Goal: Task Accomplishment & Management: Use online tool/utility

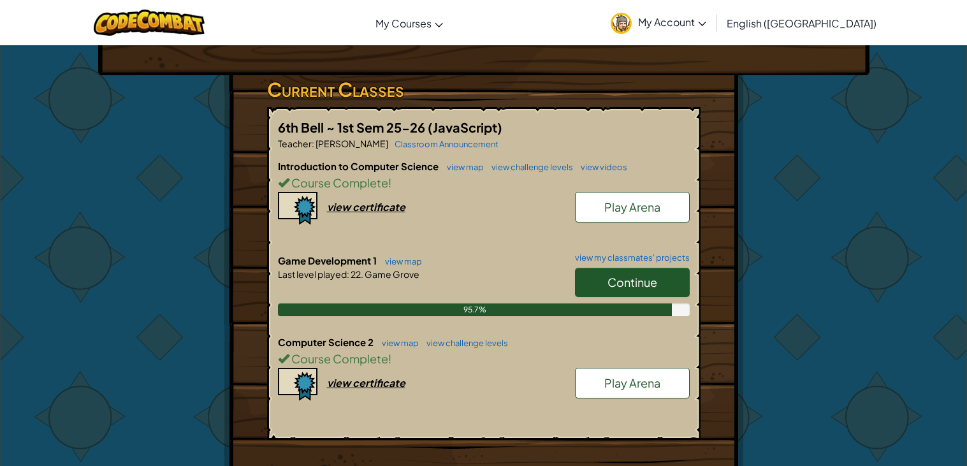
scroll to position [184, 0]
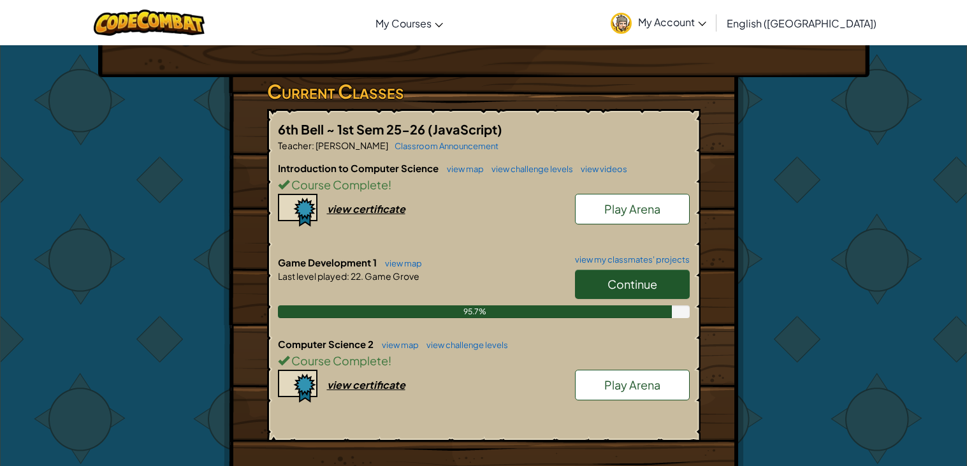
click at [622, 393] on link "Play Arena" at bounding box center [632, 385] width 115 height 31
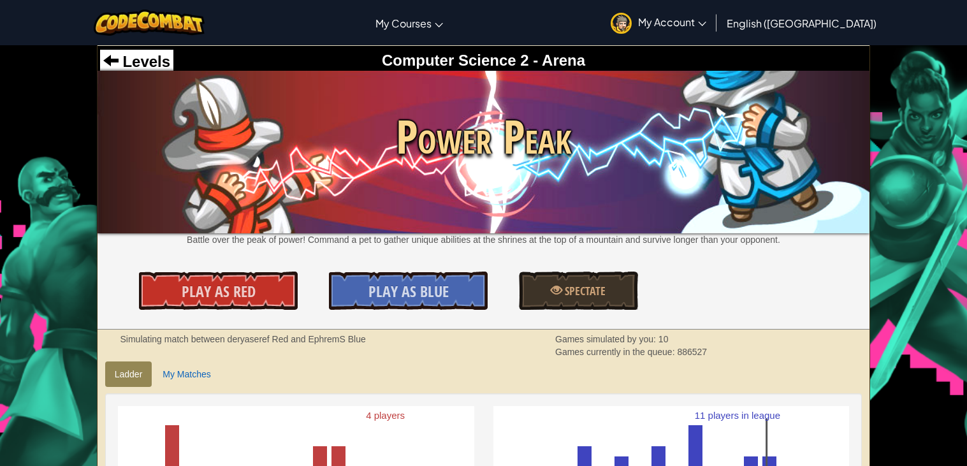
click at [137, 77] on img at bounding box center [483, 152] width 772 height 162
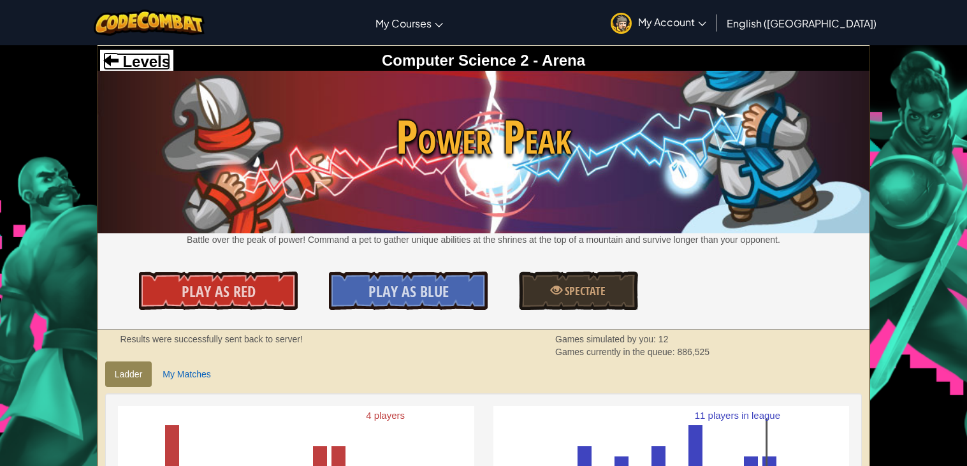
click at [159, 62] on span "Levels" at bounding box center [145, 61] width 52 height 17
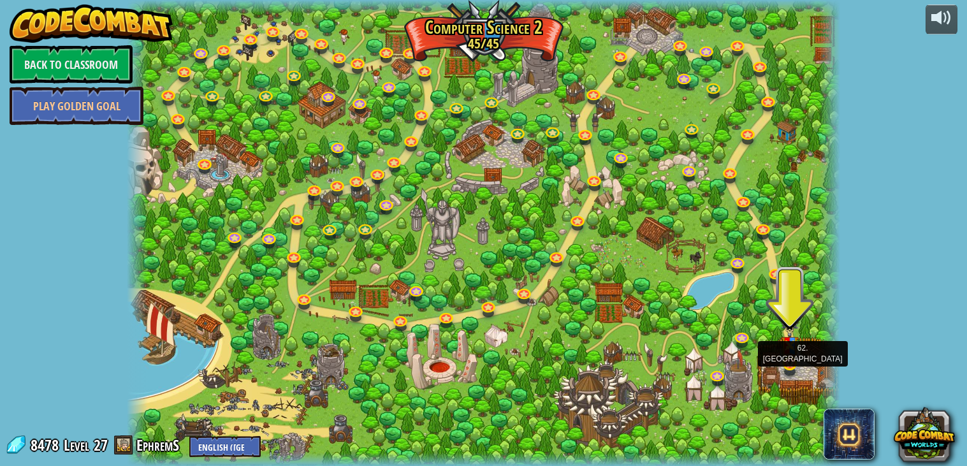
click at [790, 360] on img at bounding box center [790, 341] width 18 height 47
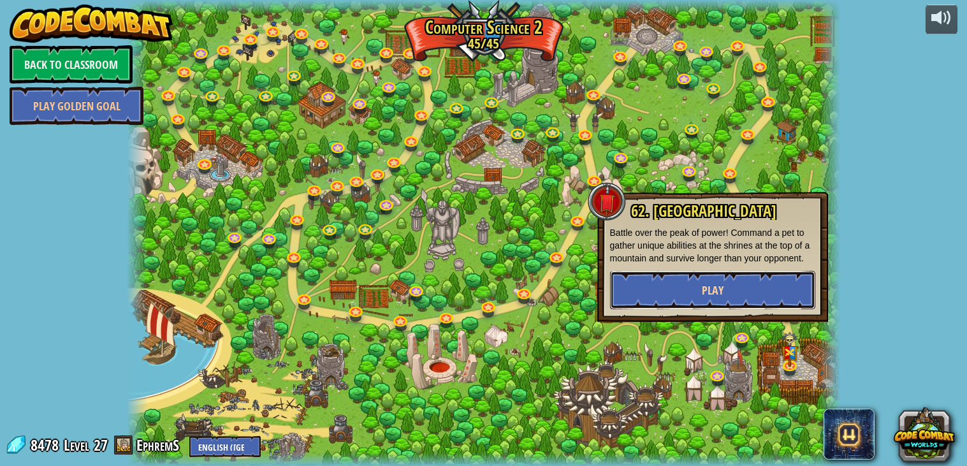
click at [688, 288] on button "Play" at bounding box center [712, 290] width 205 height 38
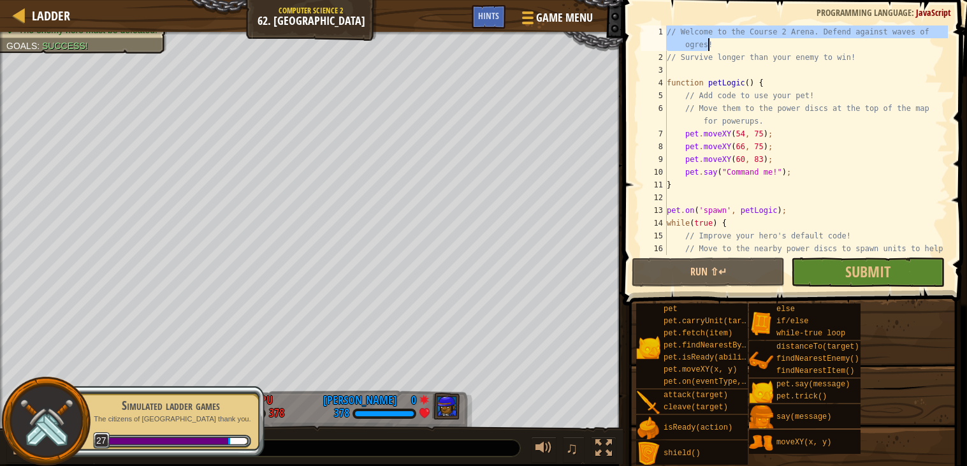
scroll to position [267, 0]
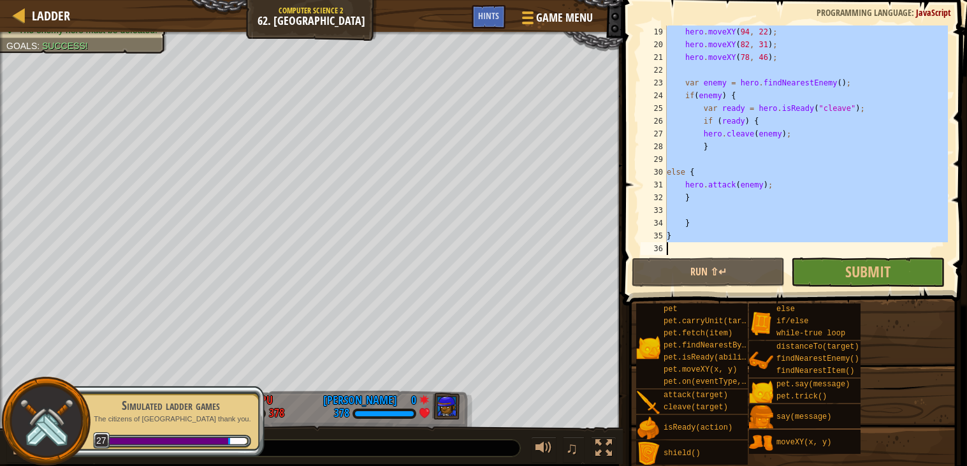
drag, startPoint x: 668, startPoint y: 31, endPoint x: 790, endPoint y: 254, distance: 253.5
click at [790, 254] on div "hero . moveXY ( 94 , 22 ) ; hero . moveXY ( 82 , 31 ) ; hero . moveXY ( 78 , 46…" at bounding box center [806, 152] width 284 height 255
type textarea "}"
